Goal: Task Accomplishment & Management: Complete application form

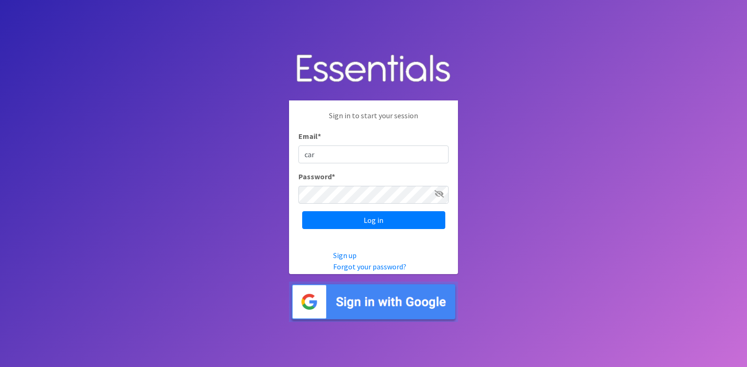
type input "[PERSON_NAME][EMAIL_ADDRESS][DOMAIN_NAME]"
click at [302, 211] on input "Log in" at bounding box center [373, 220] width 143 height 18
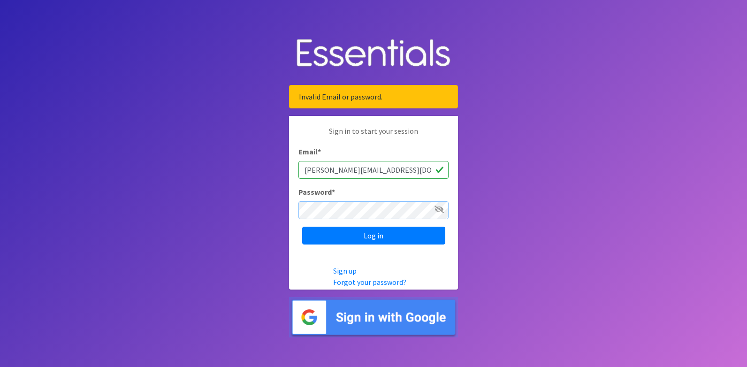
click at [302, 227] on input "Log in" at bounding box center [373, 236] width 143 height 18
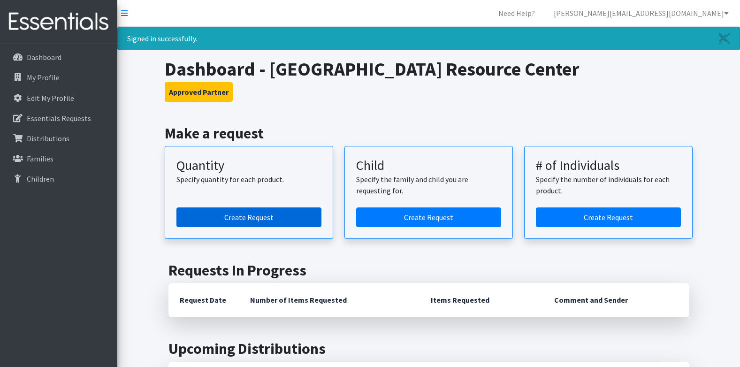
click at [215, 213] on link "Create Request" at bounding box center [248, 217] width 145 height 20
click at [305, 217] on link "Create Request" at bounding box center [248, 217] width 145 height 20
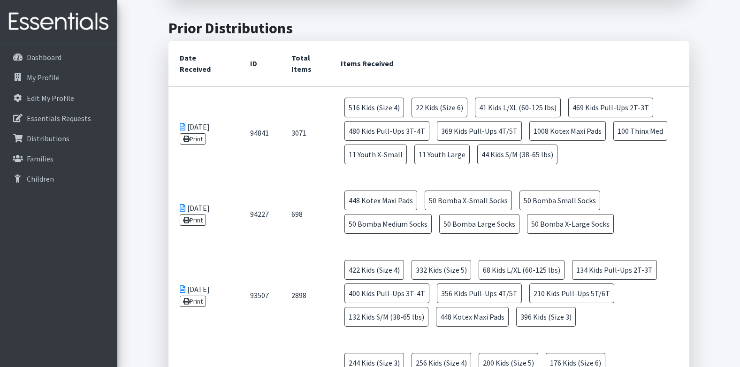
scroll to position [422, 0]
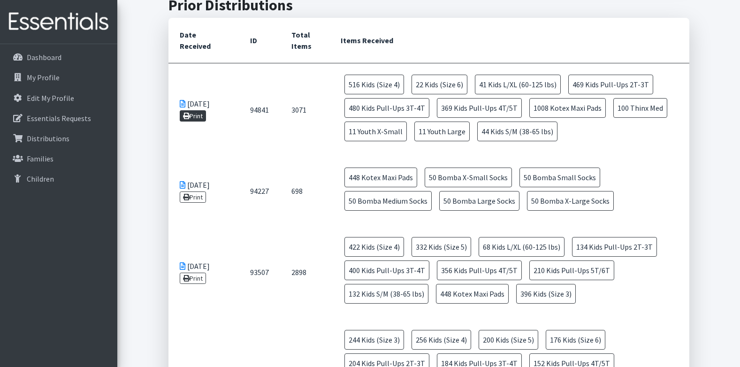
click at [203, 118] on link "Print" at bounding box center [193, 115] width 27 height 11
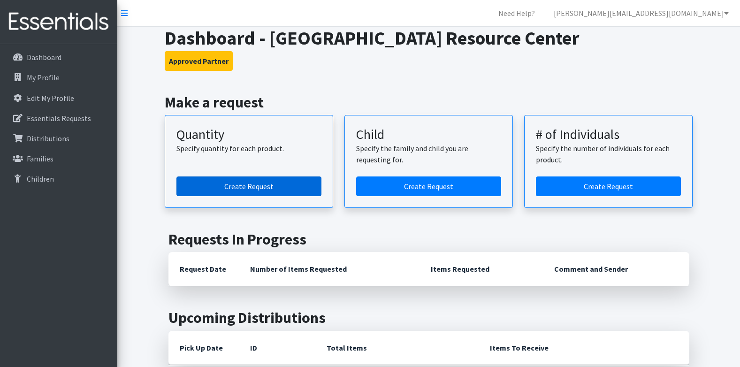
click at [298, 190] on link "Create Request" at bounding box center [248, 186] width 145 height 20
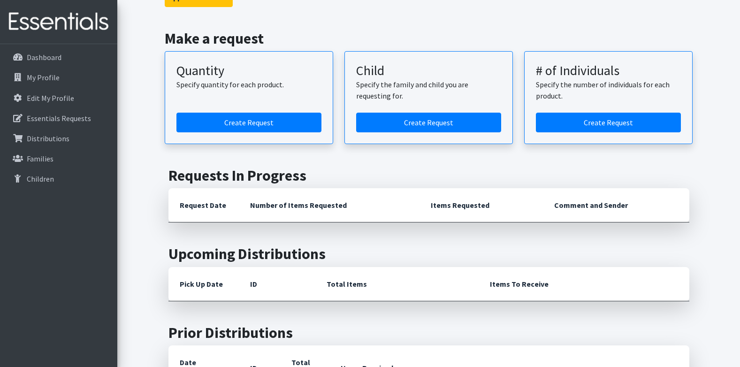
scroll to position [188, 0]
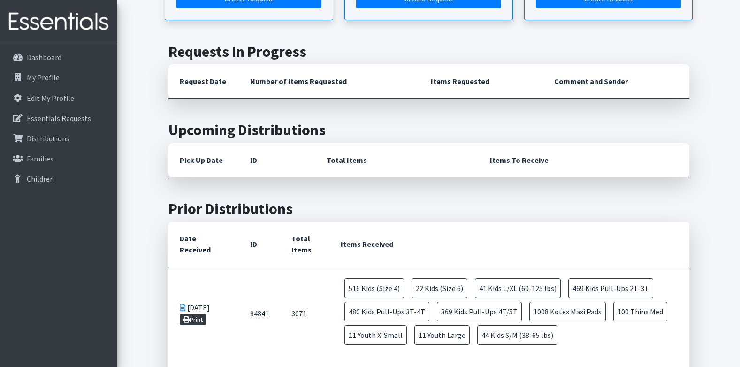
click at [203, 322] on link "Print" at bounding box center [193, 319] width 27 height 11
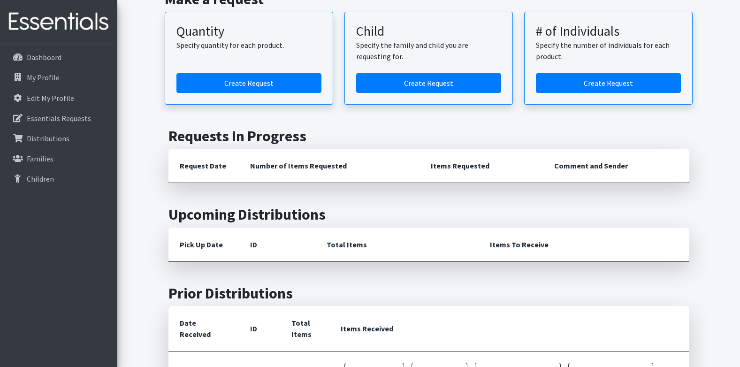
scroll to position [0, 0]
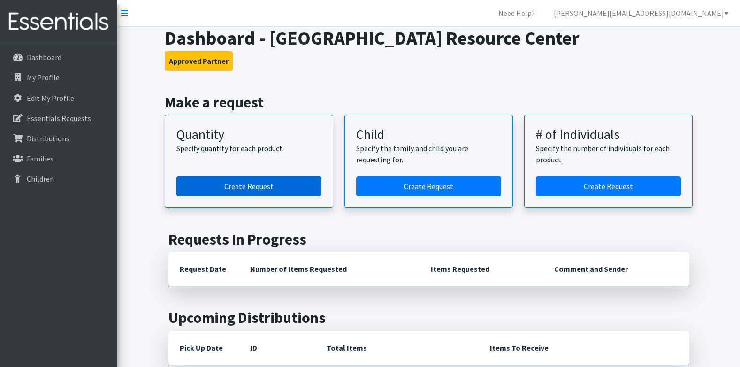
click at [255, 178] on link "Create Request" at bounding box center [248, 186] width 145 height 20
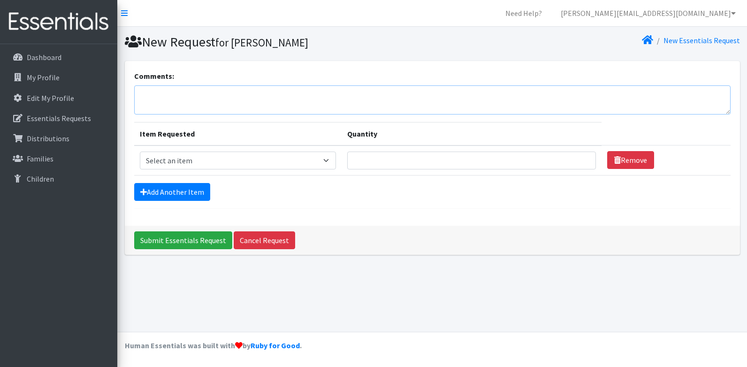
click at [318, 104] on textarea "Comments:" at bounding box center [432, 99] width 596 height 29
type textarea "Stoddard County Family Resource Center Diaper & Hygiene Bank Request [DATE]"
click at [305, 154] on select "Select an item Adult Briefs (x-small) Adult Briefs Large Adult Briefs X-Large A…" at bounding box center [238, 160] width 196 height 18
select select "359"
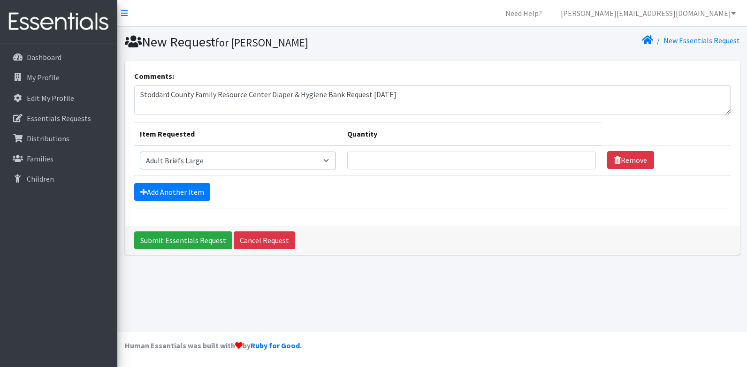
click at [140, 151] on select "Select an item Adult Briefs (x-small) Adult Briefs Large Adult Briefs X-Large A…" at bounding box center [238, 160] width 196 height 18
click at [406, 164] on input "Quantity" at bounding box center [471, 160] width 249 height 18
type input "30"
click at [303, 160] on select "Select an item Adult Briefs (x-small) Adult Briefs Large Adult Briefs X-Large A…" at bounding box center [238, 160] width 196 height 18
drag, startPoint x: 391, startPoint y: 164, endPoint x: 365, endPoint y: 176, distance: 28.5
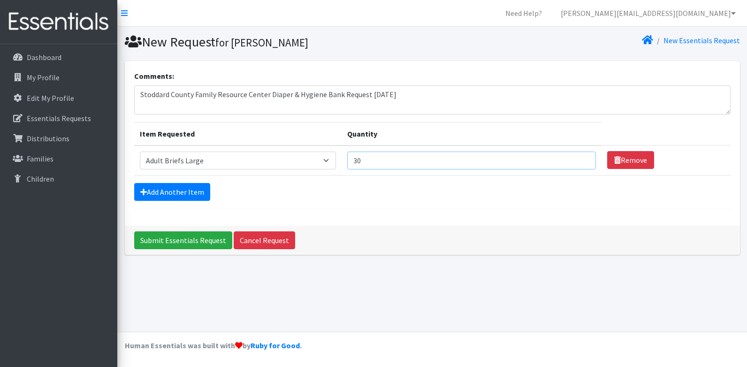
click at [331, 171] on tr "Item Requested Select an item Adult Briefs (x-small) Adult Briefs Large Adult B…" at bounding box center [432, 160] width 596 height 30
type input "120"
click at [208, 191] on link "Add Another Item" at bounding box center [172, 192] width 76 height 18
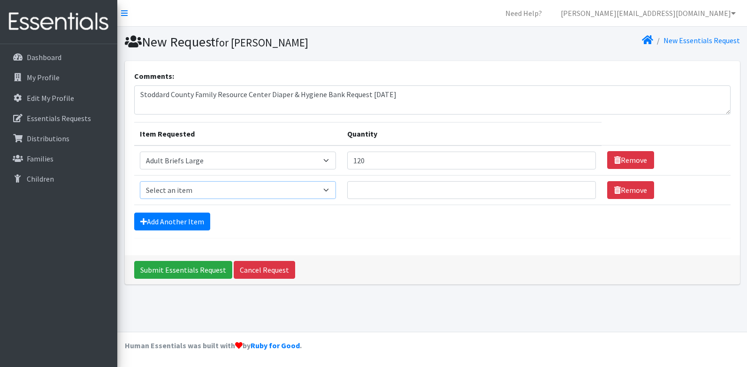
click at [207, 191] on select "Select an item Adult Briefs (x-small) Adult Briefs Large Adult Briefs X-Large A…" at bounding box center [238, 190] width 196 height 18
select select "3822"
click at [140, 181] on select "Select an item Adult Briefs (x-small) Adult Briefs Large Adult Briefs X-Large A…" at bounding box center [238, 190] width 196 height 18
click at [381, 184] on input "Quantity" at bounding box center [471, 190] width 249 height 18
type input "120"
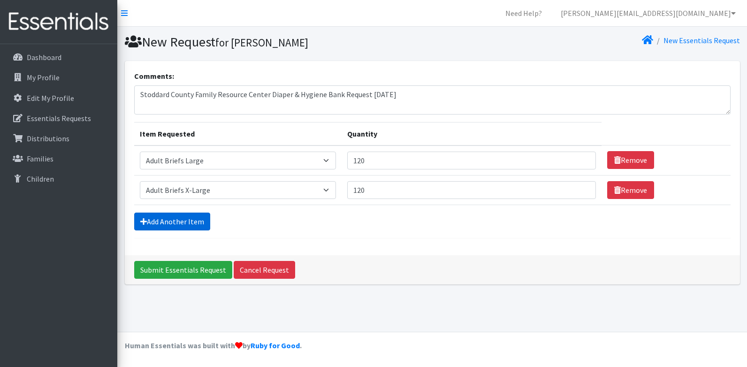
click at [197, 227] on link "Add Another Item" at bounding box center [172, 221] width 76 height 18
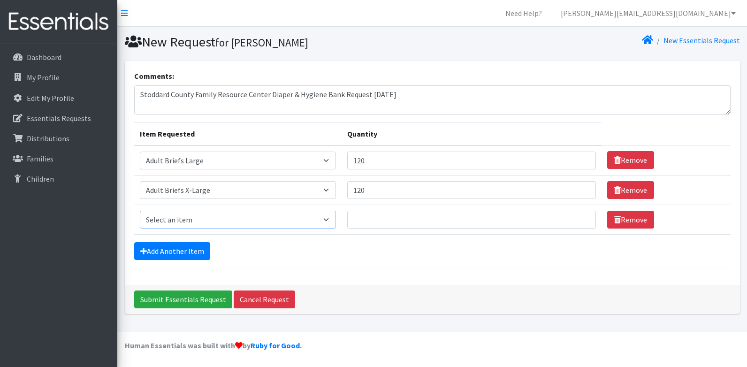
click at [198, 220] on select "Select an item Adult Briefs (x-small) Adult Briefs Large Adult Briefs X-Large A…" at bounding box center [238, 220] width 196 height 18
select select "340"
click at [140, 211] on select "Select an item Adult Briefs (x-small) Adult Briefs Large Adult Briefs X-Large A…" at bounding box center [238, 220] width 196 height 18
click at [399, 220] on input "Quantity" at bounding box center [471, 220] width 249 height 18
type input "120"
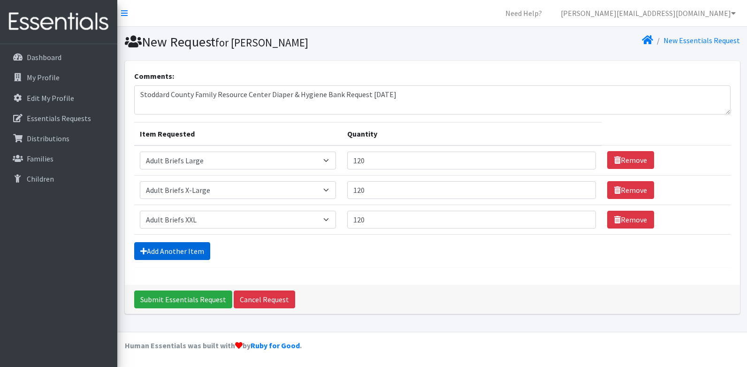
click at [194, 254] on link "Add Another Item" at bounding box center [172, 251] width 76 height 18
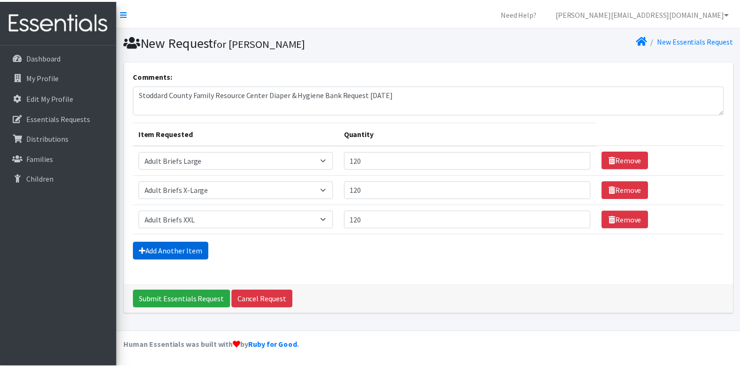
scroll to position [19, 0]
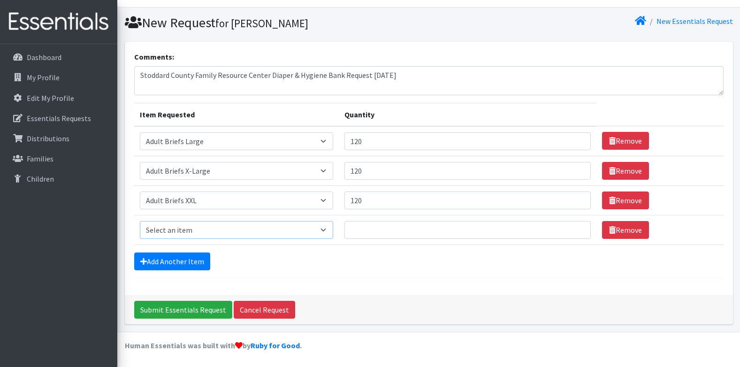
click at [208, 233] on select "Select an item Adult Briefs (x-small) Adult Briefs Large Adult Briefs X-Large A…" at bounding box center [237, 230] width 194 height 18
select select "326"
click at [140, 221] on select "Select an item Adult Briefs (x-small) Adult Briefs Large Adult Briefs X-Large A…" at bounding box center [237, 230] width 194 height 18
click at [380, 228] on input "Quantity" at bounding box center [467, 230] width 246 height 18
type input "1"
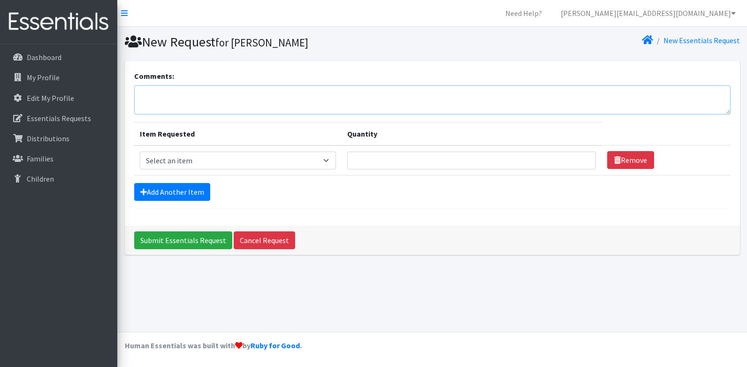
click at [271, 96] on textarea "Comments:" at bounding box center [432, 99] width 596 height 29
type textarea "S"
click at [202, 94] on textarea "Women's adult br" at bounding box center [432, 99] width 596 height 29
click at [147, 164] on select "Select an item Adult Briefs (x-small) Adult Briefs Large Adult Briefs X-Large A…" at bounding box center [238, 160] width 196 height 18
click at [401, 95] on textarea "Women's adult diapers, diapers sizes 3-7, pull ups sizes 2t/3t- 5t/6t," at bounding box center [432, 99] width 596 height 29
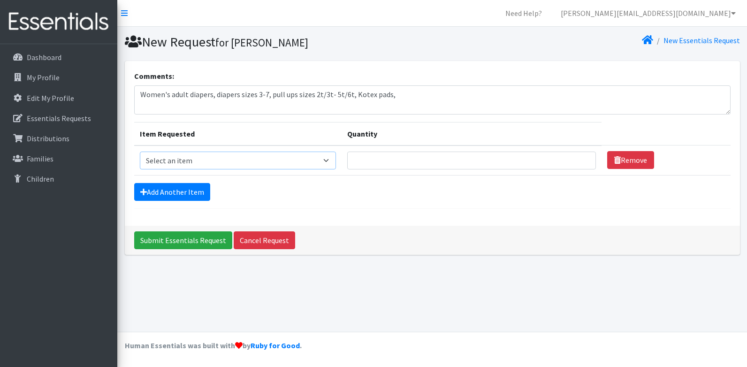
click at [276, 159] on select "Select an item Adult Briefs (x-small) Adult Briefs Large Adult Briefs X-Large A…" at bounding box center [238, 160] width 196 height 18
click at [406, 103] on textarea "Women's adult diapers, diapers sizes 3-7, pull ups sizes 2t/3t- 5t/6t, Kotex pa…" at bounding box center [432, 99] width 596 height 29
click at [254, 160] on select "Select an item Adult Briefs (x-small) Adult Briefs Large Adult Briefs X-Large A…" at bounding box center [238, 160] width 196 height 18
click at [270, 96] on textarea "Women's adult diapers, diapers sizes 3-7, pull ups sizes 2t/3t- 5t/6t, Kotex pa…" at bounding box center [432, 99] width 596 height 29
click at [292, 159] on select "Select an item Adult Briefs (x-small) Adult Briefs Large Adult Briefs X-Large A…" at bounding box center [238, 160] width 196 height 18
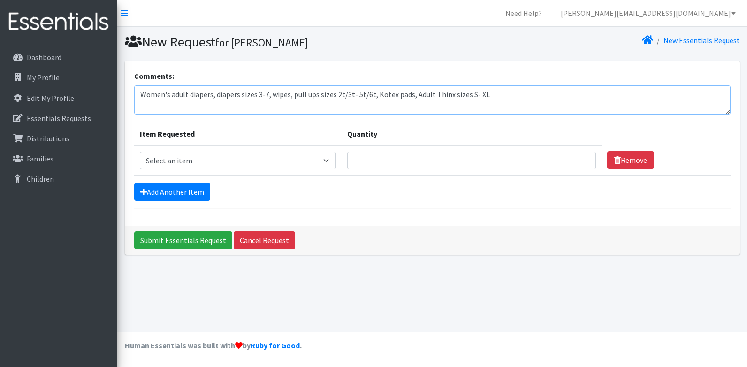
click at [269, 100] on textarea "Women's adult diapers, diapers sizes 3-7, wipes, pull ups sizes 2t/3t- 5t/6t, K…" at bounding box center [432, 99] width 596 height 29
click at [291, 165] on select "Select an item Adult Briefs (x-small) Adult Briefs Large Adult Briefs X-Large A…" at bounding box center [238, 160] width 196 height 18
click at [212, 98] on textarea "Women's adult diapers, diapers sizes 3-7, wipes, pull ups sizes 2t/3t- 5t/6t, K…" at bounding box center [432, 99] width 596 height 29
click at [240, 155] on select "Select an item Adult Briefs (x-small) Adult Briefs Large Adult Briefs X-Large A…" at bounding box center [238, 160] width 196 height 18
type textarea "Women's adult diapers sizes L- XXL, diapers sizes 3-7, wipes, pull ups sizes 2t…"
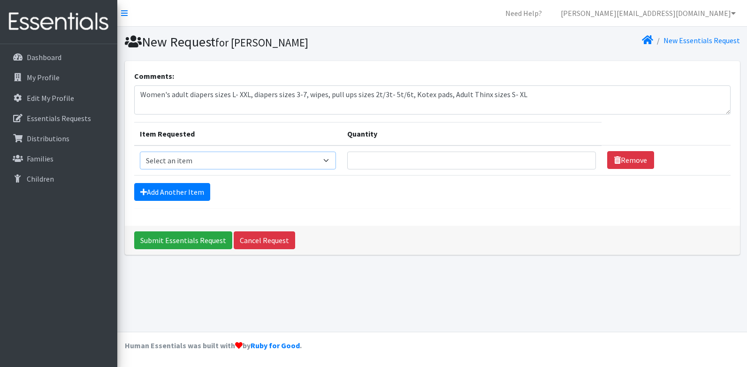
click at [283, 157] on select "Select an item Adult Briefs (x-small) Adult Briefs Large Adult Briefs X-Large A…" at bounding box center [238, 160] width 196 height 18
select select "359"
click at [140, 151] on select "Select an item Adult Briefs (x-small) Adult Briefs Large Adult Briefs X-Large A…" at bounding box center [238, 160] width 196 height 18
click at [366, 164] on input "Quantity" at bounding box center [471, 160] width 249 height 18
type input "120"
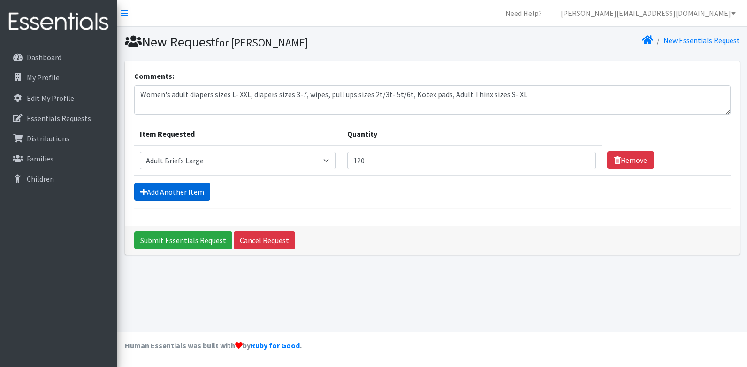
click at [201, 196] on link "Add Another Item" at bounding box center [172, 192] width 76 height 18
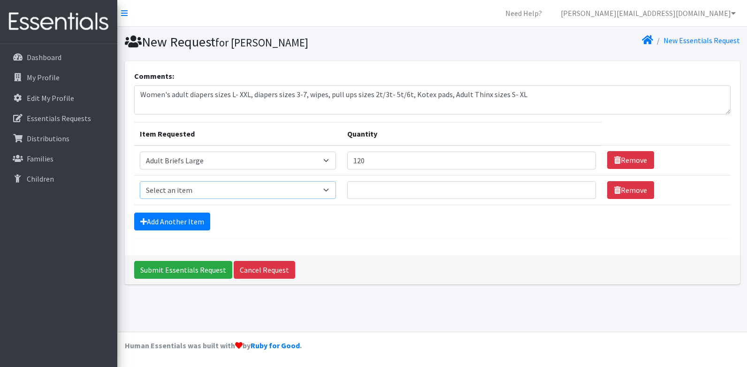
click at [202, 192] on select "Select an item Adult Briefs (x-small) Adult Briefs Large Adult Briefs X-Large A…" at bounding box center [238, 190] width 196 height 18
select select "3822"
click at [140, 181] on select "Select an item Adult Briefs (x-small) Adult Briefs Large Adult Briefs X-Large A…" at bounding box center [238, 190] width 196 height 18
click at [419, 183] on input "Quantity" at bounding box center [471, 190] width 249 height 18
type input "120"
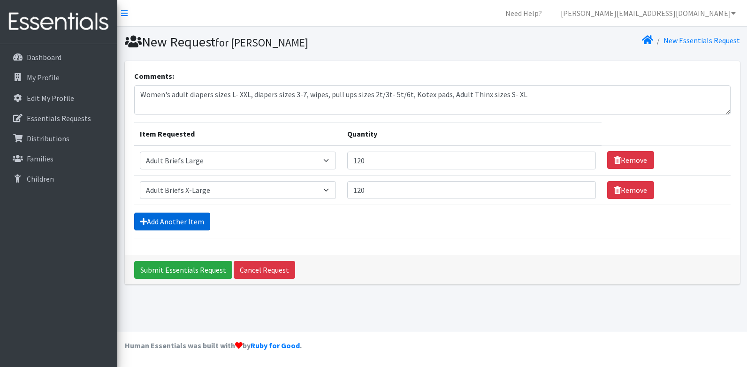
click at [200, 221] on link "Add Another Item" at bounding box center [172, 221] width 76 height 18
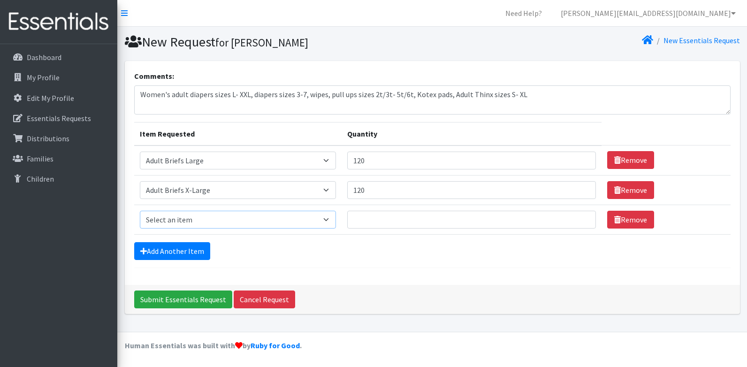
click at [219, 216] on select "Select an item Adult Briefs (x-small) Adult Briefs Large Adult Briefs X-Large A…" at bounding box center [238, 220] width 196 height 18
select select "340"
click at [140, 211] on select "Select an item Adult Briefs (x-small) Adult Briefs Large Adult Briefs X-Large A…" at bounding box center [238, 220] width 196 height 18
click at [425, 226] on input "Quantity" at bounding box center [471, 220] width 249 height 18
type input "2"
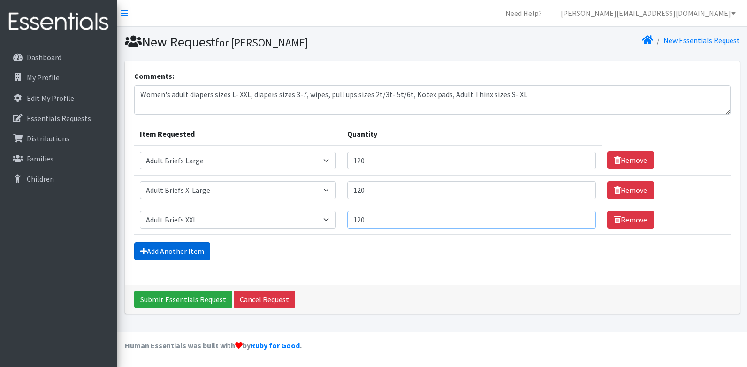
type input "120"
click at [205, 250] on link "Add Another Item" at bounding box center [172, 251] width 76 height 18
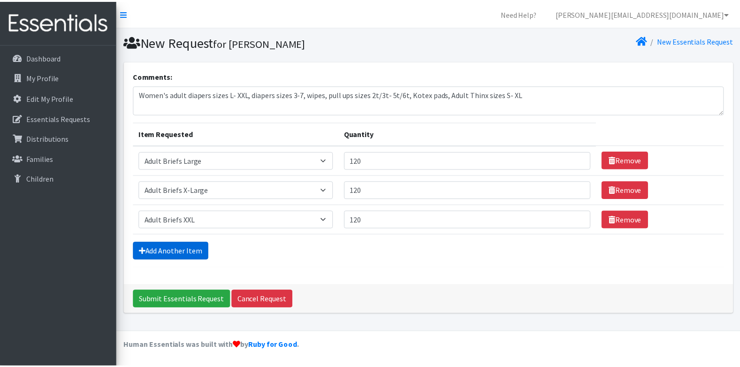
scroll to position [19, 0]
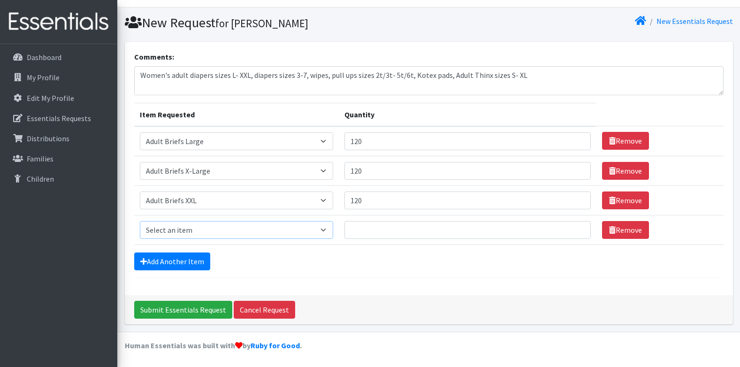
click at [227, 227] on select "Select an item Adult Briefs (x-small) Adult Briefs Large Adult Briefs X-Large A…" at bounding box center [237, 230] width 194 height 18
click at [176, 259] on link "Add Another Item" at bounding box center [172, 261] width 76 height 18
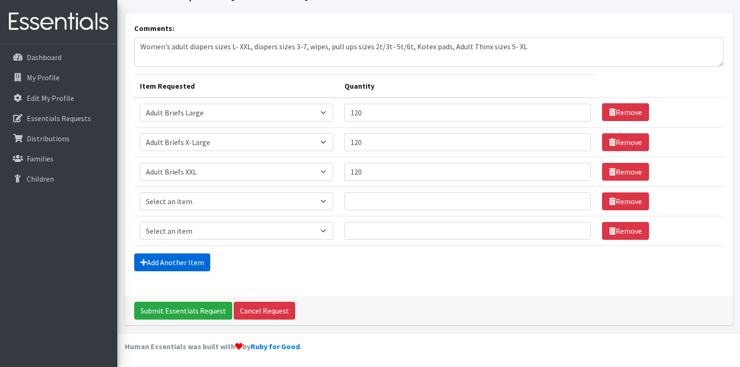
scroll to position [49, 0]
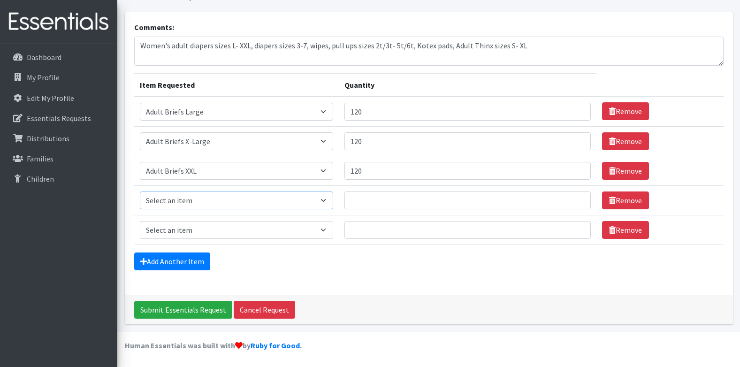
click at [193, 208] on select "Select an item Adult Briefs (x-small) Adult Briefs Large Adult Briefs X-Large A…" at bounding box center [237, 200] width 194 height 18
select select "326"
click at [140, 191] on select "Select an item Adult Briefs (x-small) Adult Briefs Large Adult Briefs X-Large A…" at bounding box center [237, 200] width 194 height 18
click at [362, 204] on input "Quantity" at bounding box center [467, 200] width 246 height 18
type input "500"
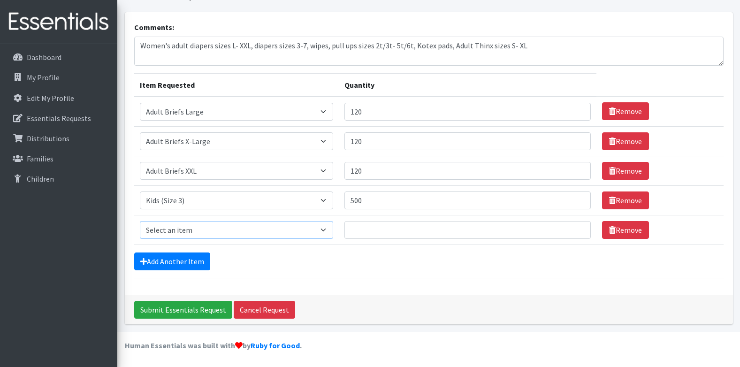
click at [306, 227] on select "Select an item Adult Briefs (x-small) Adult Briefs Large Adult Briefs X-Large A…" at bounding box center [237, 230] width 194 height 18
select select "335"
click at [140, 221] on select "Select an item Adult Briefs (x-small) Adult Briefs Large Adult Briefs X-Large A…" at bounding box center [237, 230] width 194 height 18
click at [369, 228] on input "Quantity" at bounding box center [467, 230] width 246 height 18
type input "500"
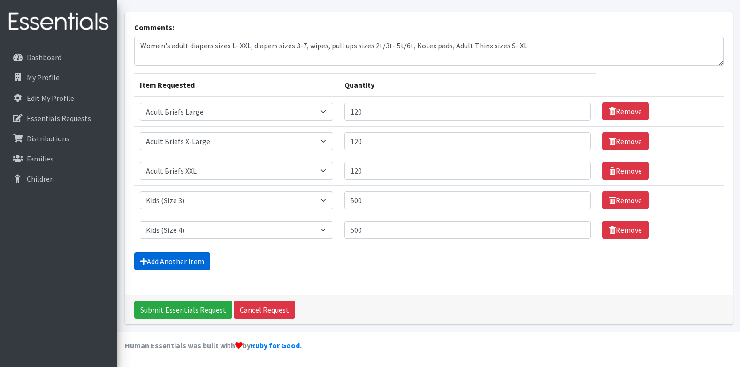
click at [186, 262] on link "Add Another Item" at bounding box center [172, 261] width 76 height 18
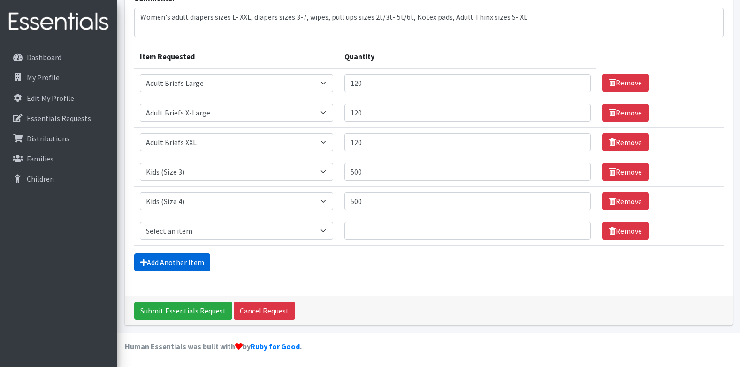
scroll to position [78, 0]
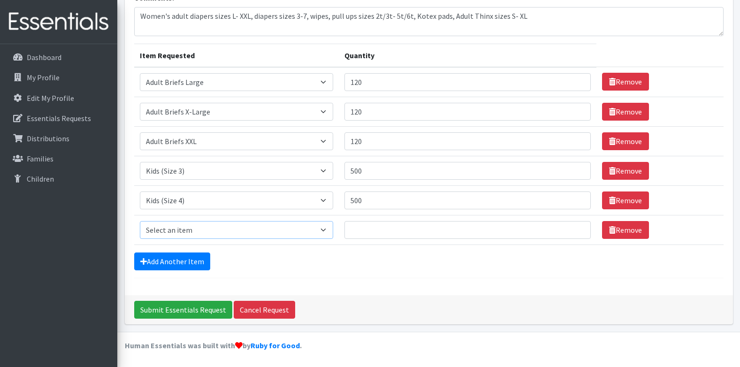
click at [197, 230] on select "Select an item Adult Briefs (x-small) Adult Briefs Large Adult Briefs X-Large A…" at bounding box center [237, 230] width 194 height 18
select select "336"
click at [140, 221] on select "Select an item Adult Briefs (x-small) Adult Briefs Large Adult Briefs X-Large A…" at bounding box center [237, 230] width 194 height 18
click at [405, 233] on input "Quantity" at bounding box center [467, 230] width 246 height 18
type input "500"
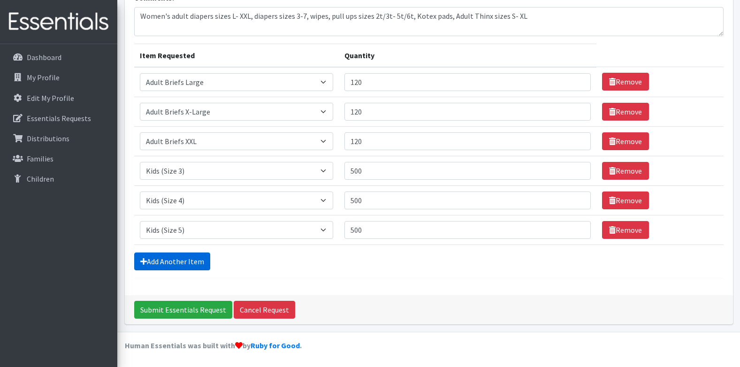
click at [192, 263] on link "Add Another Item" at bounding box center [172, 261] width 76 height 18
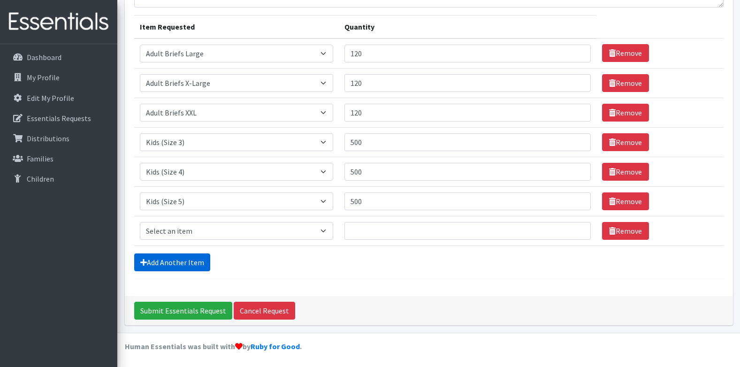
scroll to position [108, 0]
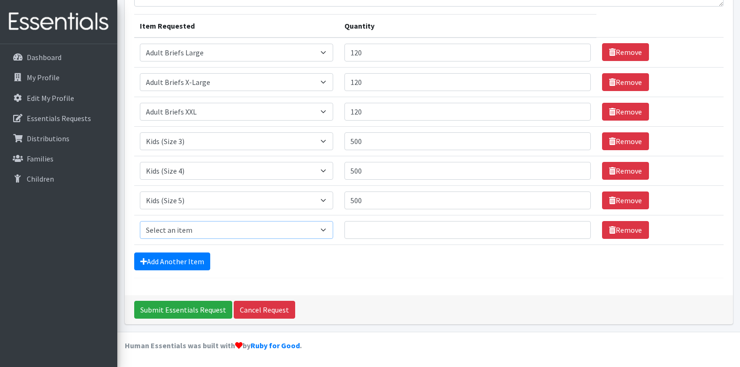
click at [199, 232] on select "Select an item Adult Briefs (x-small) Adult Briefs Large Adult Briefs X-Large A…" at bounding box center [237, 230] width 194 height 18
select select "338"
click at [140, 221] on select "Select an item Adult Briefs (x-small) Adult Briefs Large Adult Briefs X-Large A…" at bounding box center [237, 230] width 194 height 18
click at [401, 237] on input "Quantity" at bounding box center [467, 230] width 246 height 18
type input "500"
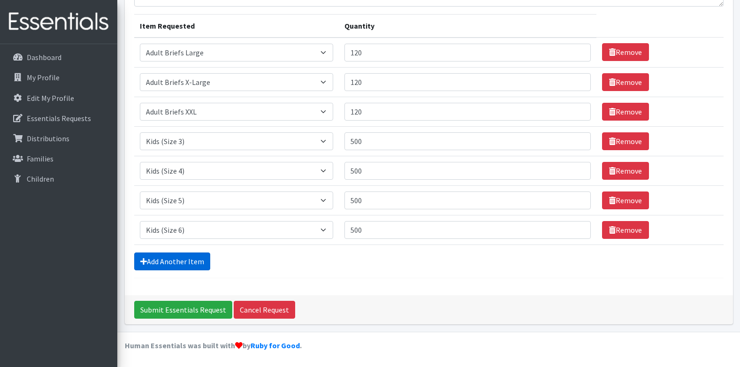
click at [175, 258] on link "Add Another Item" at bounding box center [172, 261] width 76 height 18
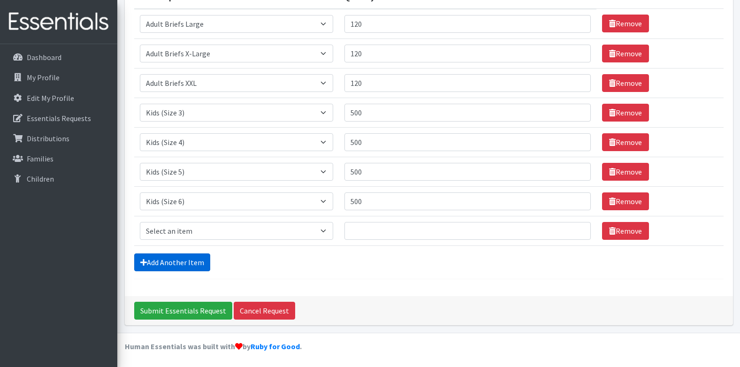
scroll to position [137, 0]
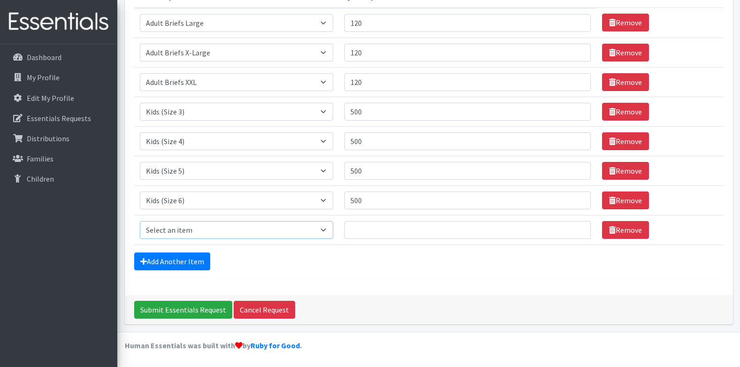
click at [208, 237] on select "Select an item Adult Briefs (x-small) Adult Briefs Large Adult Briefs X-Large A…" at bounding box center [237, 230] width 194 height 18
select select "15353"
click at [140, 221] on select "Select an item Adult Briefs (x-small) Adult Briefs Large Adult Briefs X-Large A…" at bounding box center [237, 230] width 194 height 18
click at [394, 239] on td "Quantity" at bounding box center [467, 230] width 257 height 30
click at [395, 237] on input "Quantity" at bounding box center [467, 230] width 246 height 18
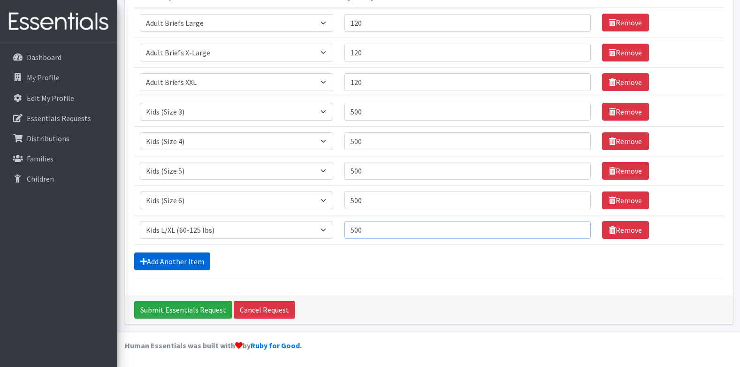
type input "500"
click at [196, 263] on link "Add Another Item" at bounding box center [172, 261] width 76 height 18
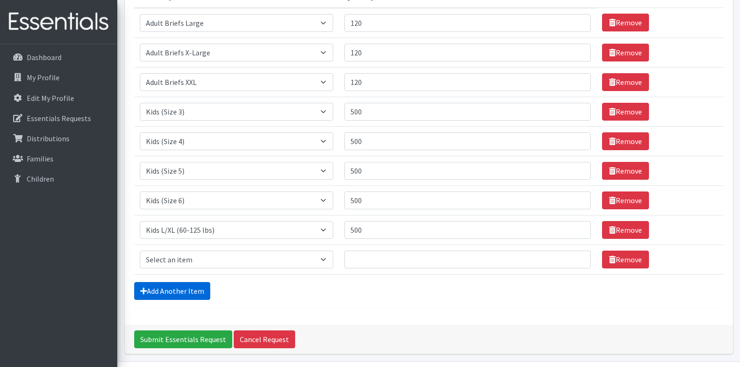
scroll to position [167, 0]
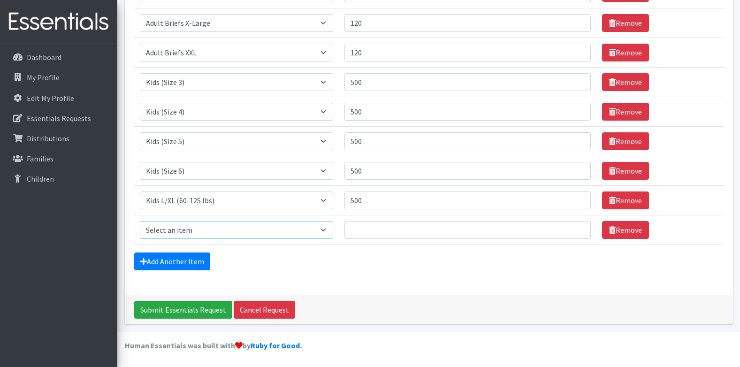
click at [206, 233] on select "Select an item Adult Briefs (x-small) Adult Briefs Large Adult Briefs X-Large A…" at bounding box center [237, 230] width 194 height 18
select select "4362"
click at [140, 221] on select "Select an item Adult Briefs (x-small) Adult Briefs Large Adult Briefs X-Large A…" at bounding box center [237, 230] width 194 height 18
click at [392, 232] on input "Quantity" at bounding box center [467, 230] width 246 height 18
click at [169, 265] on link "Add Another Item" at bounding box center [172, 261] width 76 height 18
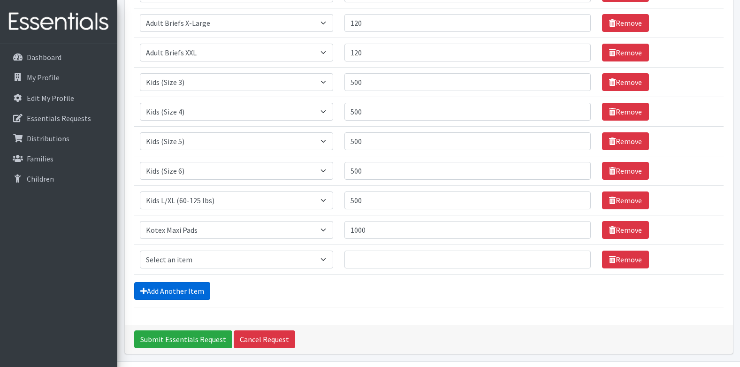
scroll to position [197, 0]
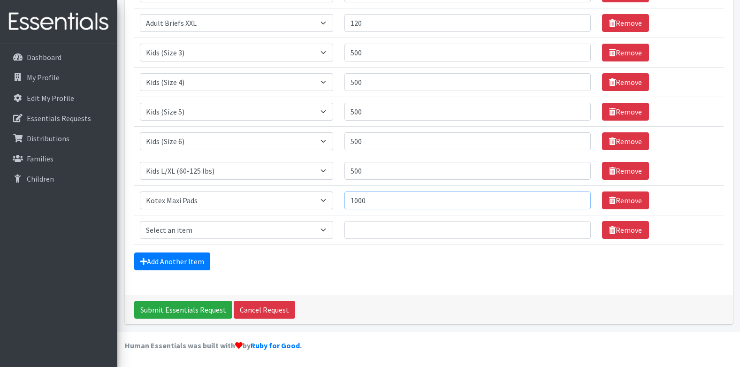
drag, startPoint x: 393, startPoint y: 202, endPoint x: 354, endPoint y: 214, distance: 41.1
click at [354, 214] on td "Quantity 1000" at bounding box center [467, 200] width 257 height 30
type input "1500"
click at [197, 231] on select "Select an item Adult Briefs (x-small) Adult Briefs Large Adult Briefs X-Large A…" at bounding box center [237, 230] width 194 height 18
select select "353"
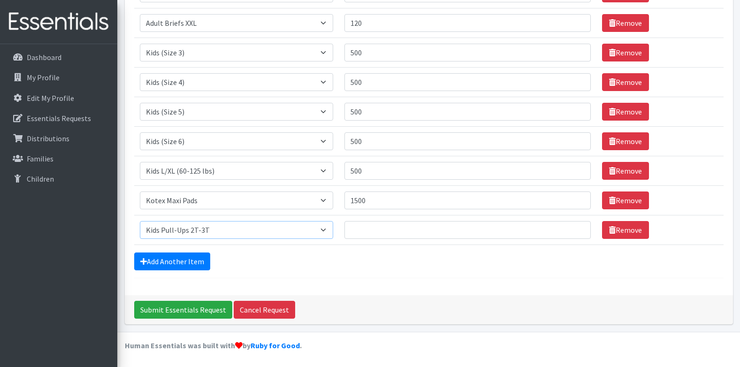
click at [140, 221] on select "Select an item Adult Briefs (x-small) Adult Briefs Large Adult Briefs X-Large A…" at bounding box center [237, 230] width 194 height 18
click at [370, 237] on input "Quantity" at bounding box center [467, 230] width 246 height 18
type input "500"
click at [196, 263] on link "Add Another Item" at bounding box center [172, 261] width 76 height 18
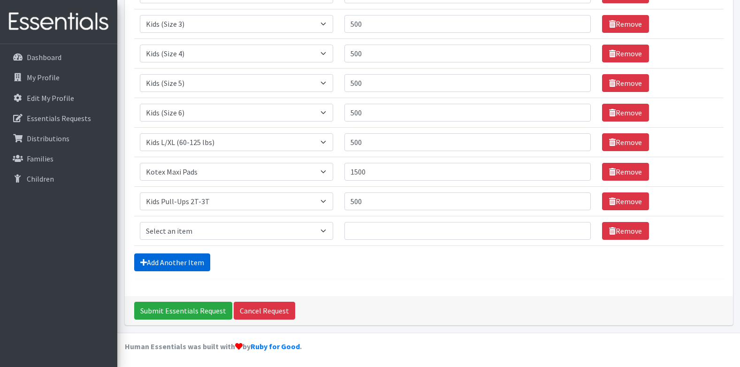
scroll to position [226, 0]
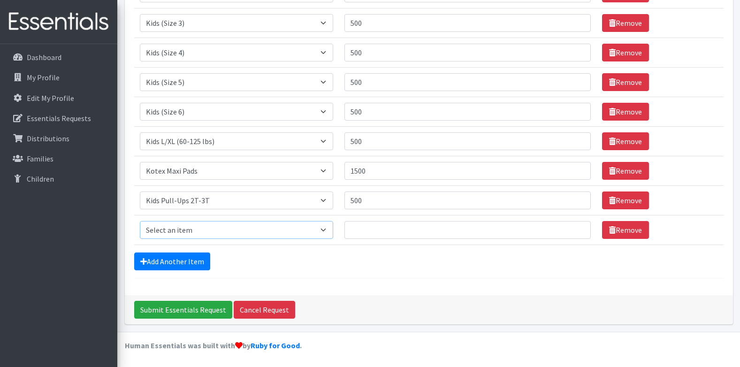
click at [205, 235] on select "Select an item Adult Briefs (x-small) Adult Briefs Large Adult Briefs X-Large A…" at bounding box center [237, 230] width 194 height 18
select select "354"
click at [140, 221] on select "Select an item Adult Briefs (x-small) Adult Briefs Large Adult Briefs X-Large A…" at bounding box center [237, 230] width 194 height 18
click at [374, 226] on input "Quantity" at bounding box center [467, 230] width 246 height 18
type input "500"
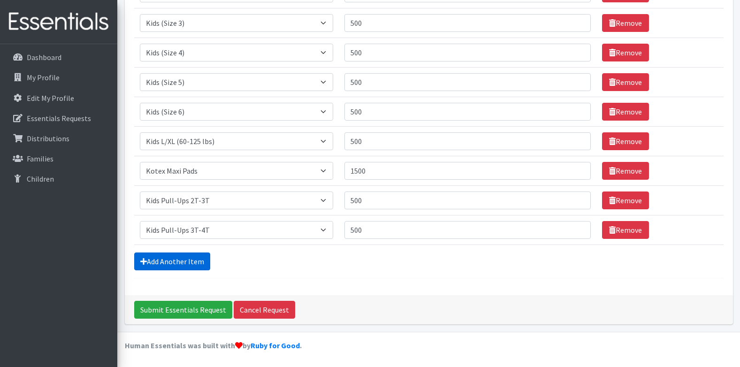
click at [200, 264] on link "Add Another Item" at bounding box center [172, 261] width 76 height 18
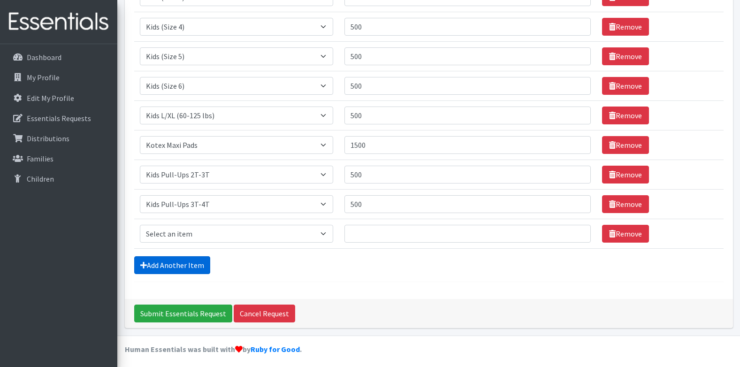
scroll to position [256, 0]
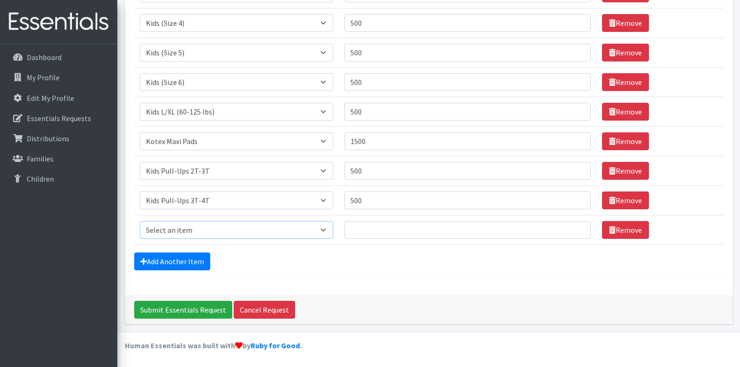
click at [200, 227] on select "Select an item Adult Briefs (x-small) Adult Briefs Large Adult Briefs X-Large A…" at bounding box center [237, 230] width 194 height 18
select select "6751"
click at [140, 221] on select "Select an item Adult Briefs (x-small) Adult Briefs Large Adult Briefs X-Large A…" at bounding box center [237, 230] width 194 height 18
click at [385, 230] on input "Quantity" at bounding box center [467, 230] width 246 height 18
type input "500"
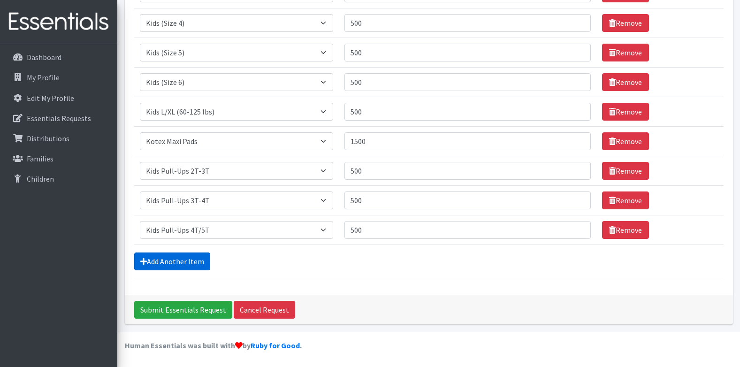
click at [192, 265] on link "Add Another Item" at bounding box center [172, 261] width 76 height 18
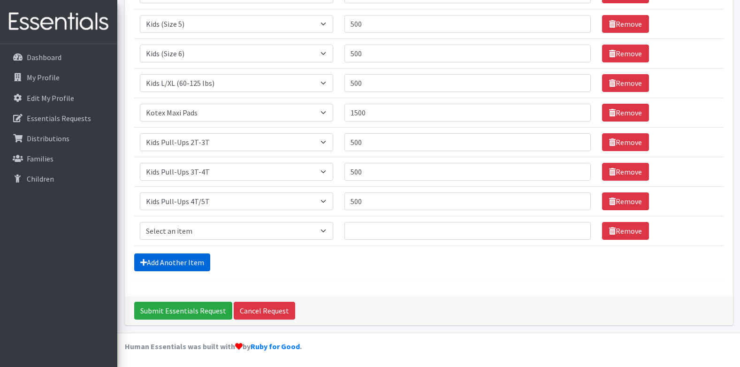
scroll to position [285, 0]
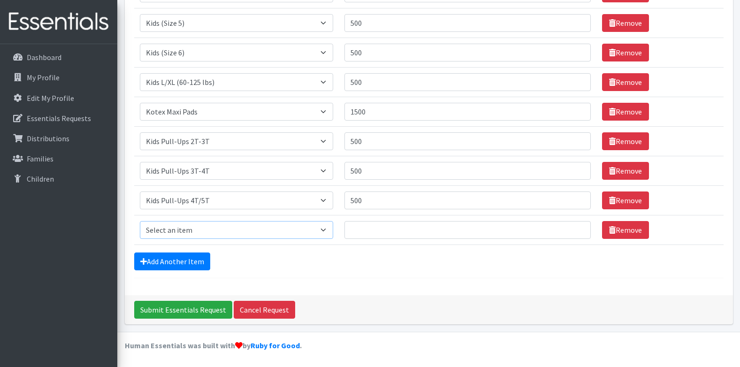
click at [226, 222] on select "Select an item Adult Briefs (x-small) Adult Briefs Large Adult Briefs X-Large A…" at bounding box center [237, 230] width 194 height 18
select select "15293"
click at [140, 221] on select "Select an item Adult Briefs (x-small) Adult Briefs Large Adult Briefs X-Large A…" at bounding box center [237, 230] width 194 height 18
click at [389, 230] on input "Quantity" at bounding box center [467, 230] width 246 height 18
type input "500"
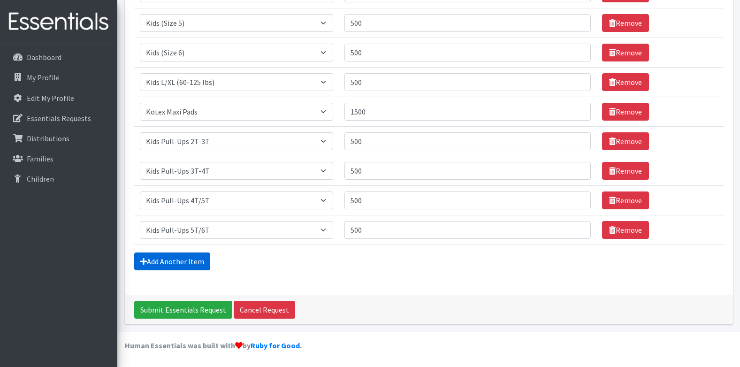
click at [156, 260] on link "Add Another Item" at bounding box center [172, 261] width 76 height 18
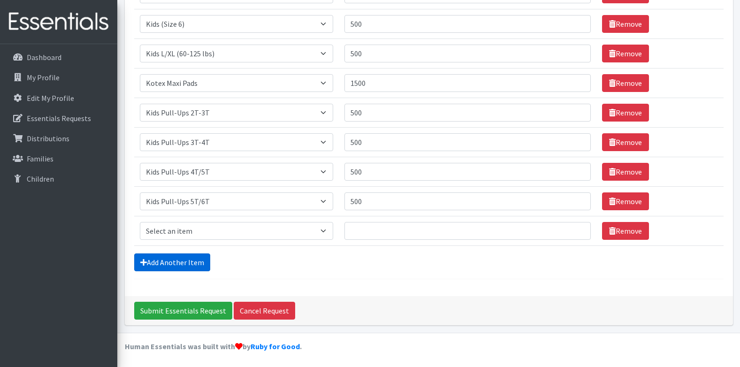
scroll to position [315, 0]
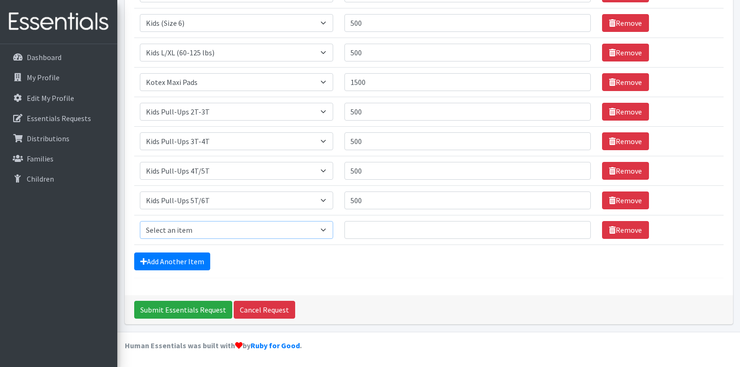
click at [201, 232] on select "Select an item Adult Briefs (x-small) Adult Briefs Large Adult Briefs X-Large A…" at bounding box center [237, 230] width 194 height 18
select select "15352"
click at [140, 221] on select "Select an item Adult Briefs (x-small) Adult Briefs Large Adult Briefs X-Large A…" at bounding box center [237, 230] width 194 height 18
click at [380, 226] on input "Quantity" at bounding box center [467, 230] width 246 height 18
type input "500"
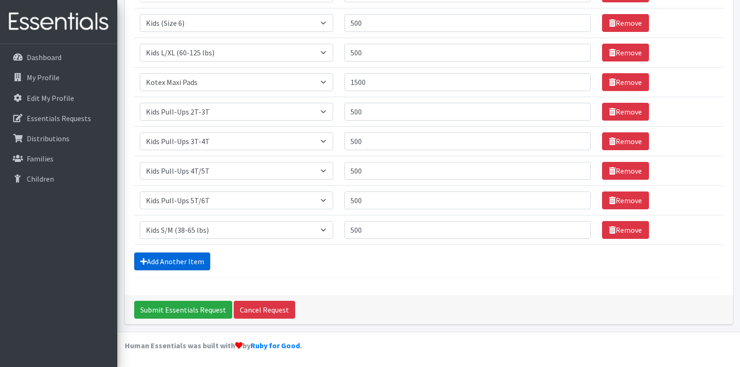
click at [199, 259] on link "Add Another Item" at bounding box center [172, 261] width 76 height 18
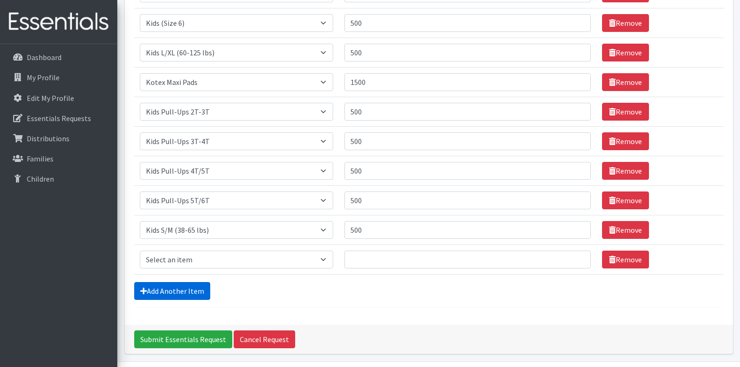
scroll to position [344, 0]
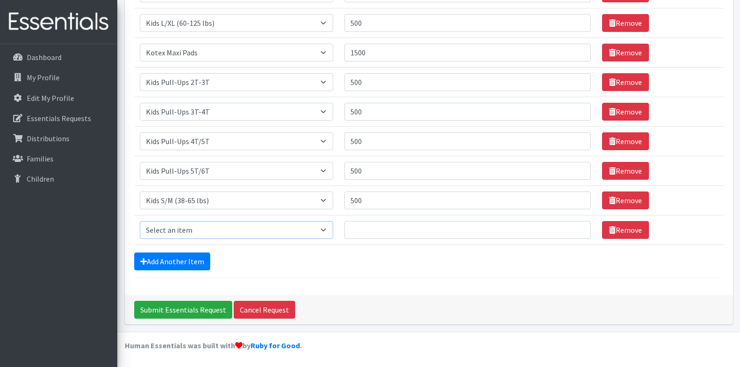
click at [223, 235] on select "Select an item Adult Briefs (x-small) Adult Briefs Large Adult Briefs X-Large A…" at bounding box center [237, 230] width 194 height 18
select select "14417"
click at [140, 221] on select "Select an item Adult Briefs (x-small) Adult Briefs Large Adult Briefs X-Large A…" at bounding box center [237, 230] width 194 height 18
click at [355, 227] on input "Quantity" at bounding box center [467, 230] width 246 height 18
type input "500"
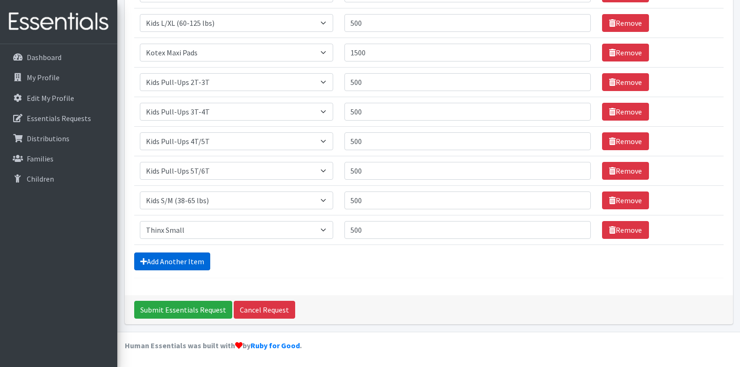
click at [187, 258] on link "Add Another Item" at bounding box center [172, 261] width 76 height 18
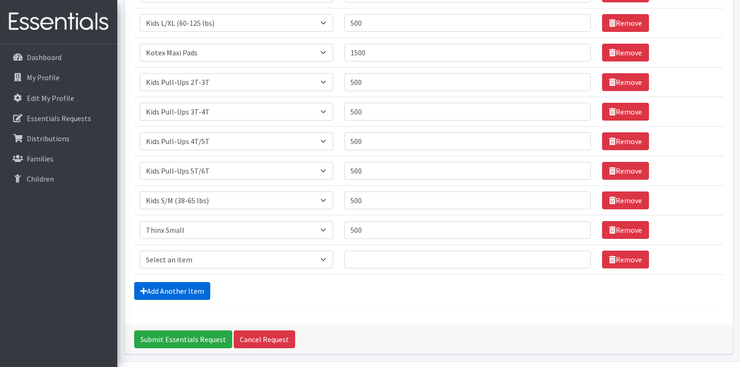
scroll to position [374, 0]
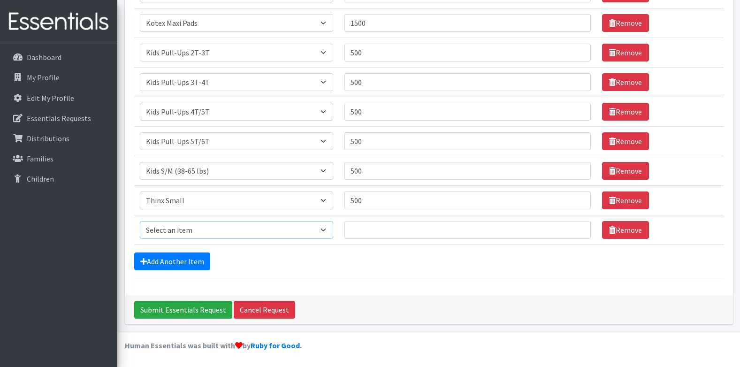
click at [204, 226] on select "Select an item Adult Briefs (x-small) Adult Briefs Large Adult Briefs X-Large A…" at bounding box center [237, 230] width 194 height 18
select select "14416"
click at [140, 221] on select "Select an item Adult Briefs (x-small) Adult Briefs Large Adult Briefs X-Large A…" at bounding box center [237, 230] width 194 height 18
click at [396, 227] on input "Quantity" at bounding box center [467, 230] width 246 height 18
type input "500"
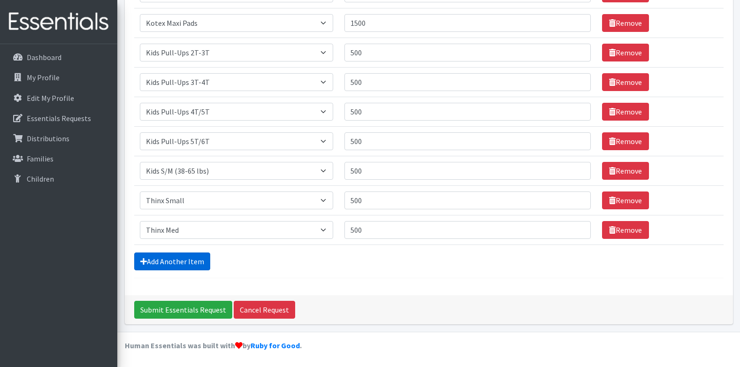
click at [189, 258] on link "Add Another Item" at bounding box center [172, 261] width 76 height 18
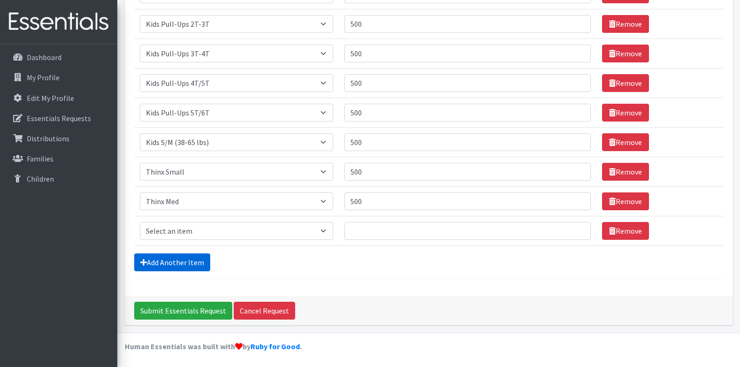
scroll to position [403, 0]
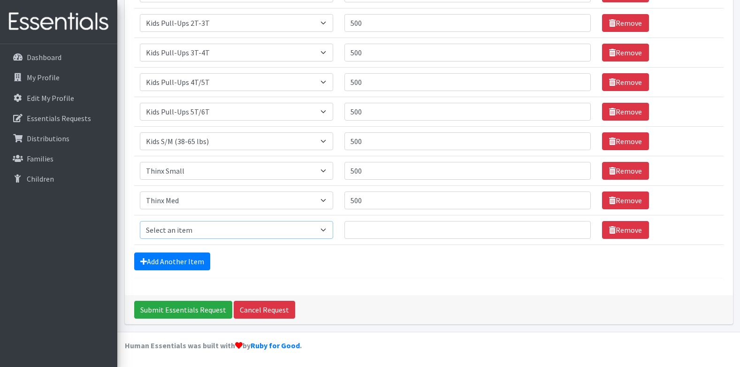
click at [195, 231] on select "Select an item Adult Briefs (x-small) Adult Briefs Large Adult Briefs X-Large A…" at bounding box center [237, 230] width 194 height 18
select select "14415"
click at [140, 221] on select "Select an item Adult Briefs (x-small) Adult Briefs Large Adult Briefs X-Large A…" at bounding box center [237, 230] width 194 height 18
click at [381, 235] on input "Quantity" at bounding box center [467, 230] width 246 height 18
type input "500"
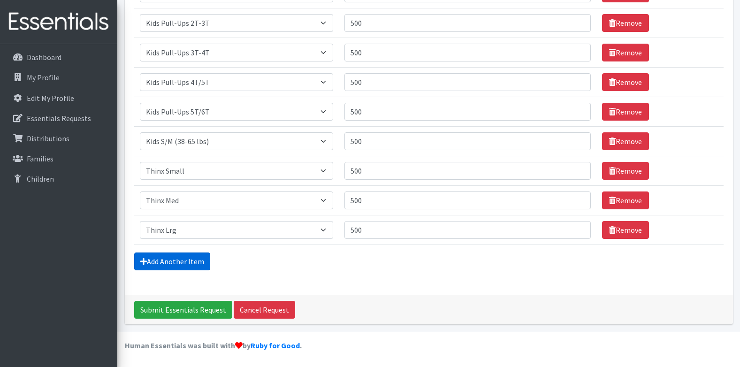
click at [203, 254] on link "Add Another Item" at bounding box center [172, 261] width 76 height 18
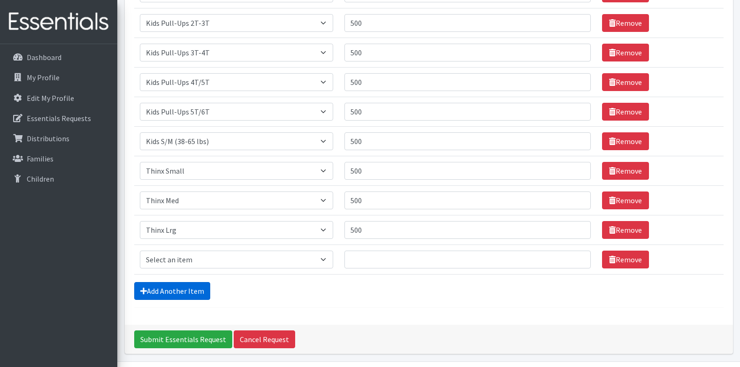
scroll to position [433, 0]
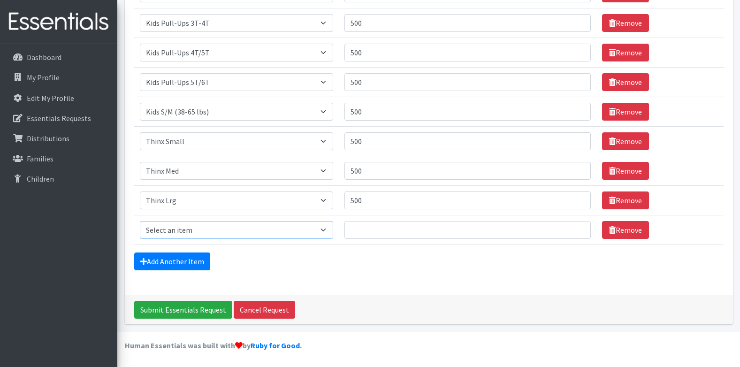
click at [208, 235] on select "Select an item Adult Briefs (x-small) Adult Briefs Large Adult Briefs X-Large A…" at bounding box center [237, 230] width 194 height 18
click at [602, 235] on link "Remove" at bounding box center [625, 230] width 47 height 18
click at [189, 258] on link "Add Another Item" at bounding box center [172, 261] width 76 height 18
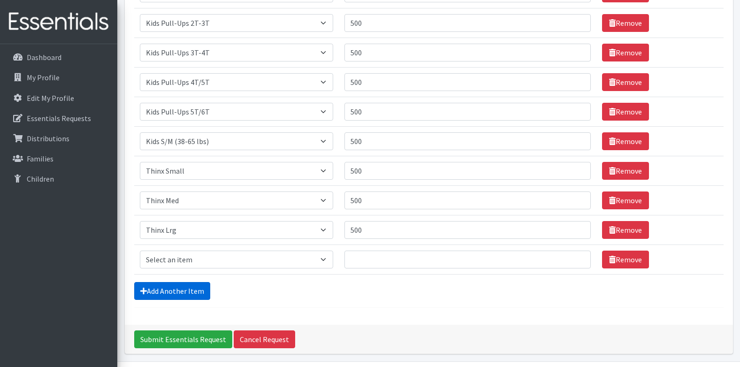
scroll to position [433, 0]
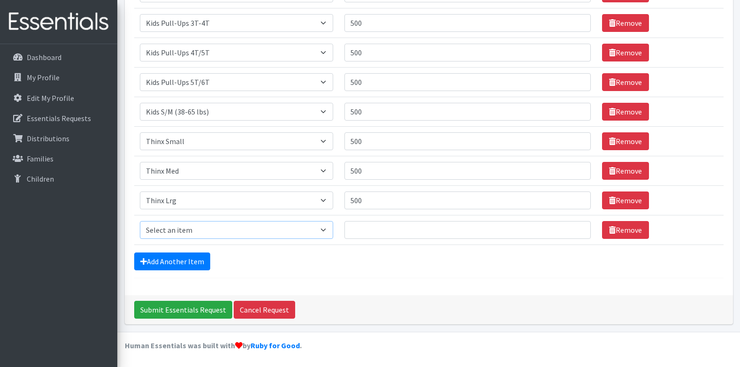
click at [224, 225] on select "Select an item Adult Briefs (x-small) Adult Briefs Large Adult Briefs X-Large A…" at bounding box center [237, 230] width 194 height 18
drag, startPoint x: 404, startPoint y: 265, endPoint x: 413, endPoint y: 262, distance: 9.2
click at [404, 265] on div "Add Another Item" at bounding box center [428, 261] width 589 height 18
click at [625, 235] on link "Remove" at bounding box center [625, 230] width 47 height 18
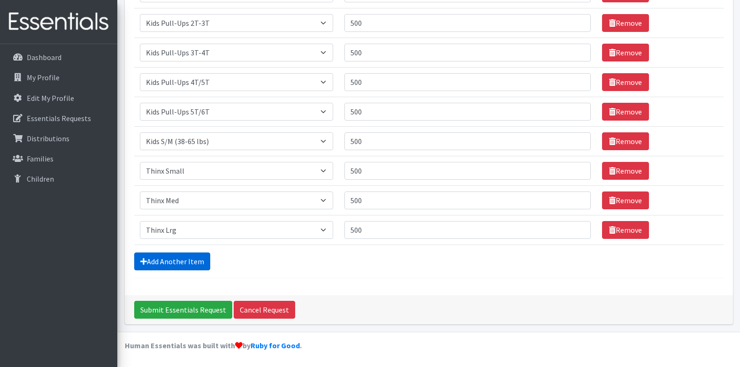
click at [184, 265] on link "Add Another Item" at bounding box center [172, 261] width 76 height 18
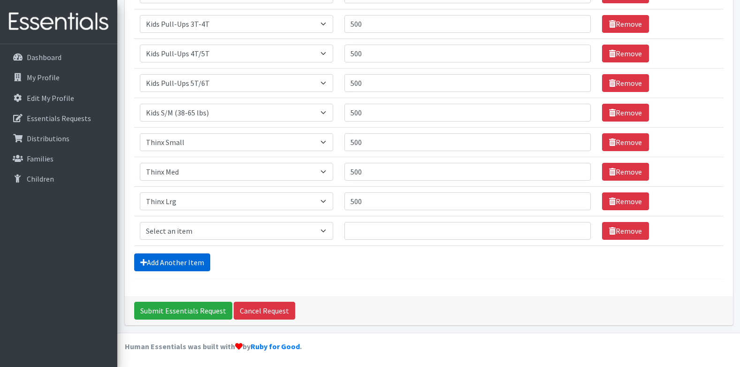
scroll to position [433, 0]
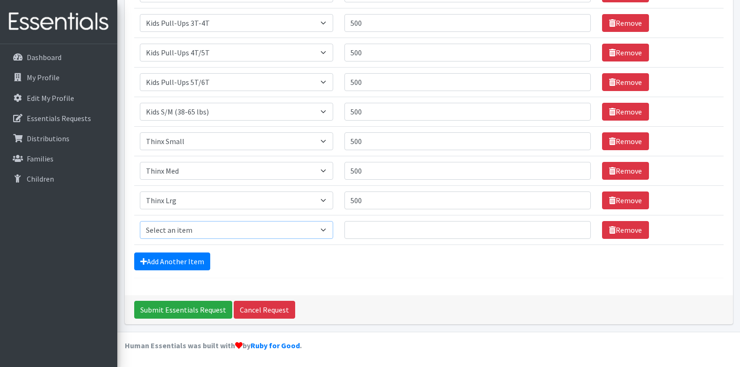
click at [201, 234] on select "Select an item Adult Briefs (x-small) Adult Briefs Large Adult Briefs X-Large A…" at bounding box center [237, 230] width 194 height 18
click at [308, 265] on div "Add Another Item" at bounding box center [428, 261] width 589 height 18
click at [615, 232] on link "Remove" at bounding box center [625, 230] width 47 height 18
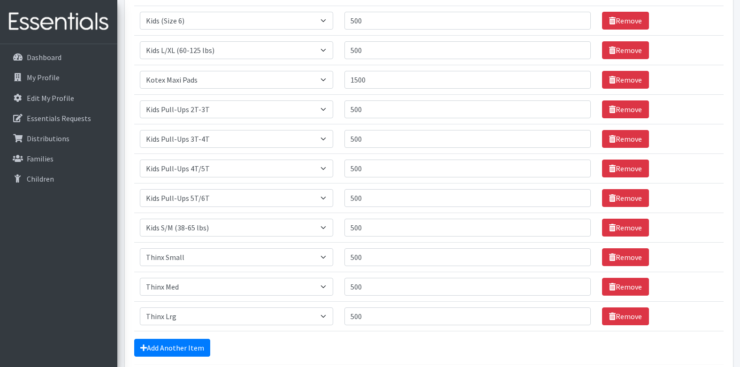
scroll to position [403, 0]
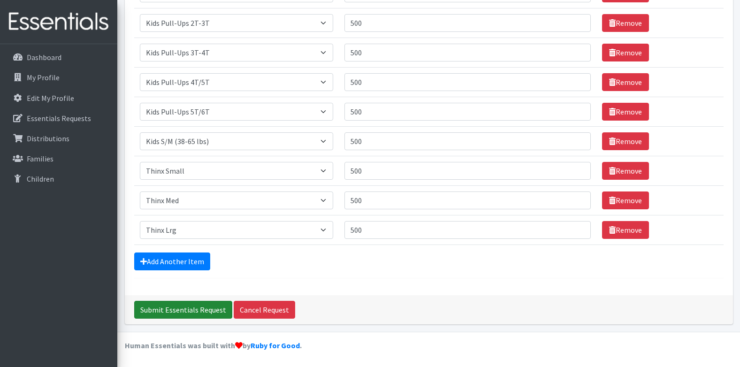
click at [198, 314] on input "Submit Essentials Request" at bounding box center [183, 310] width 98 height 18
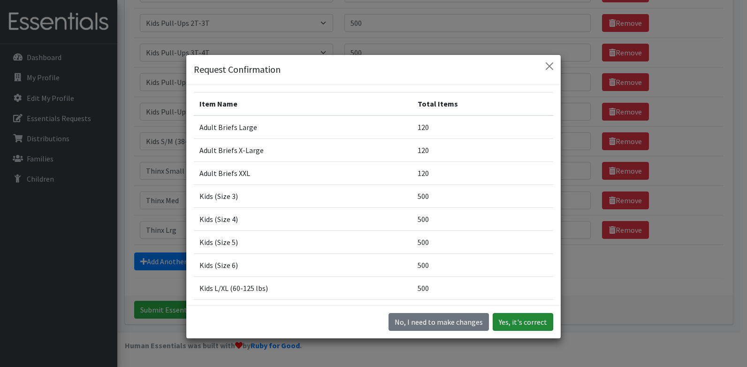
click at [538, 326] on button "Yes, it's correct" at bounding box center [522, 322] width 61 height 18
